Goal: Task Accomplishment & Management: Use online tool/utility

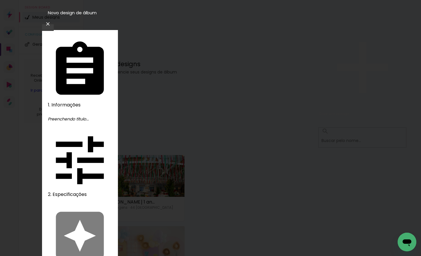
type input "GENIALDA 90 ANOS"
type paper-input "GENIALDA 90 ANOS"
click at [0, 0] on slot "Avançar" at bounding box center [0, 0] width 0 height 0
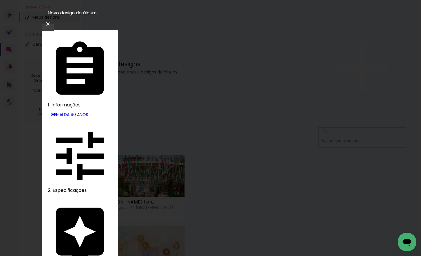
type input "PHO"
type paper-input "PHO"
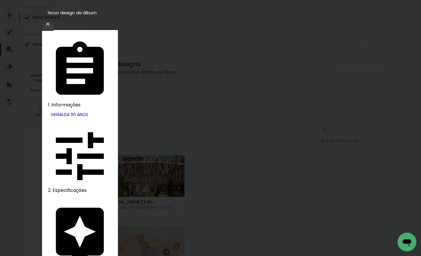
click at [0, 0] on slot "Avançar" at bounding box center [0, 0] width 0 height 0
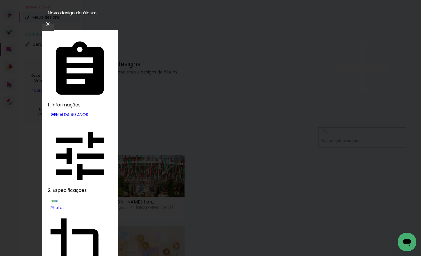
scroll to position [34, 0]
click at [0, 0] on slot "Avançar" at bounding box center [0, 0] width 0 height 0
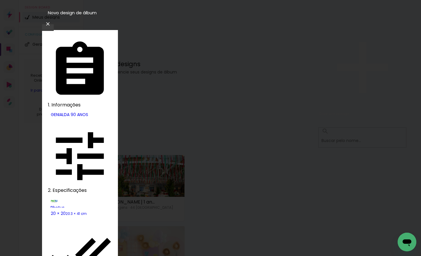
type paper-checkbox "on"
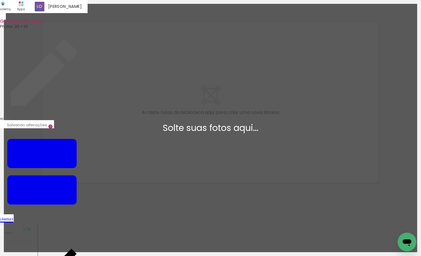
scroll to position [7, 0]
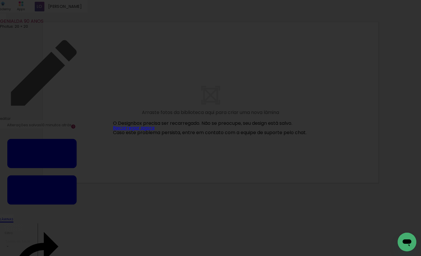
click at [124, 129] on link "Recarregar agora" at bounding box center [133, 128] width 41 height 7
